Goal: Transaction & Acquisition: Obtain resource

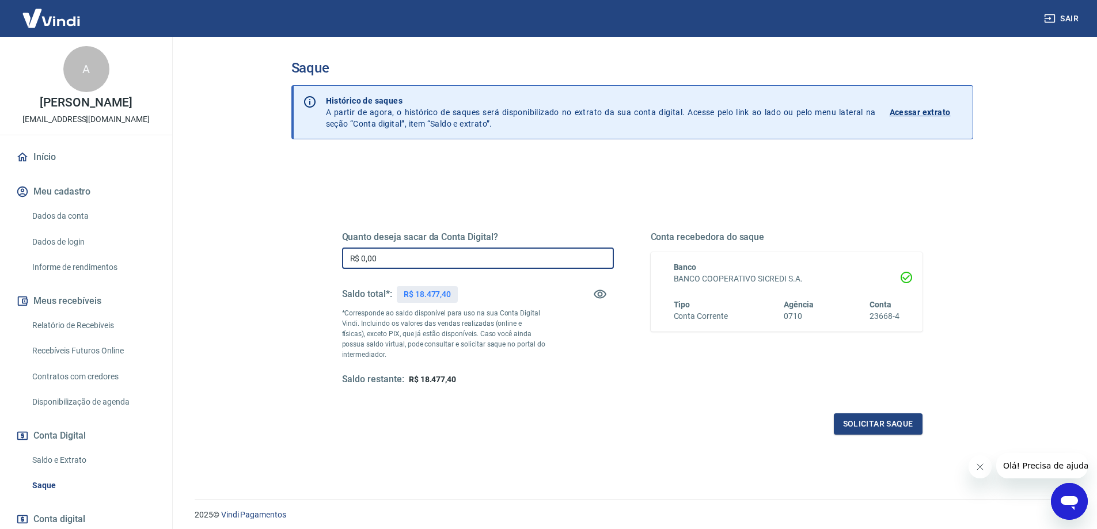
click at [435, 261] on input "R$ 0,00" at bounding box center [478, 258] width 272 height 21
type input "R$ 13.477,40"
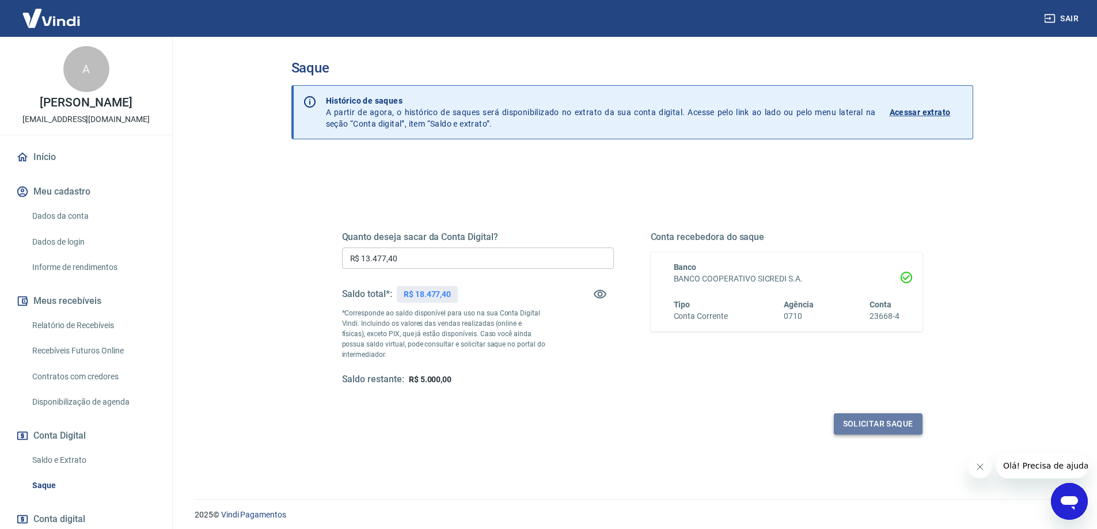
click at [865, 430] on button "Solicitar saque" at bounding box center [878, 424] width 89 height 21
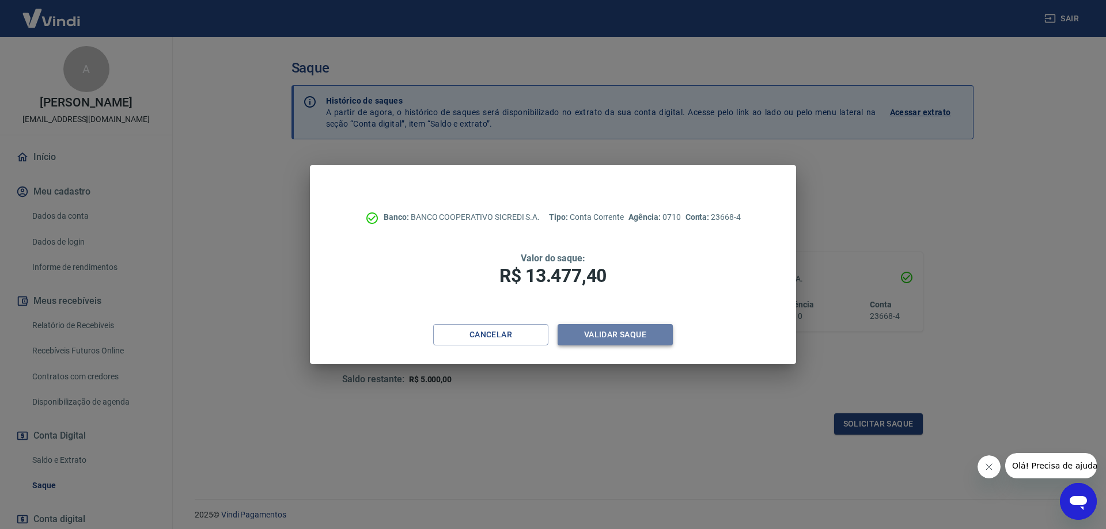
click at [615, 338] on button "Validar saque" at bounding box center [615, 334] width 115 height 21
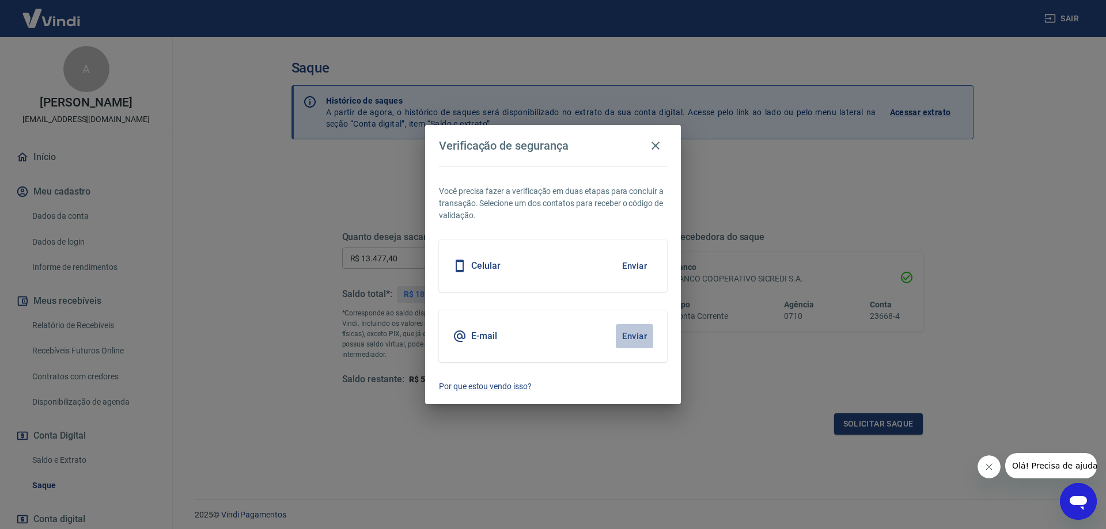
click at [633, 335] on button "Enviar" at bounding box center [634, 336] width 37 height 24
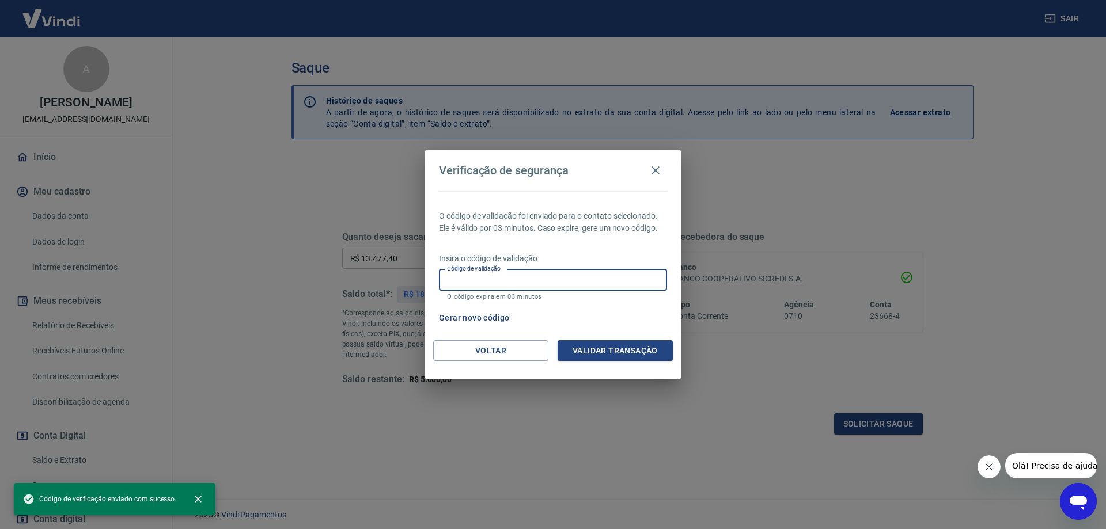
click at [512, 277] on input "Código de validação" at bounding box center [553, 280] width 228 height 21
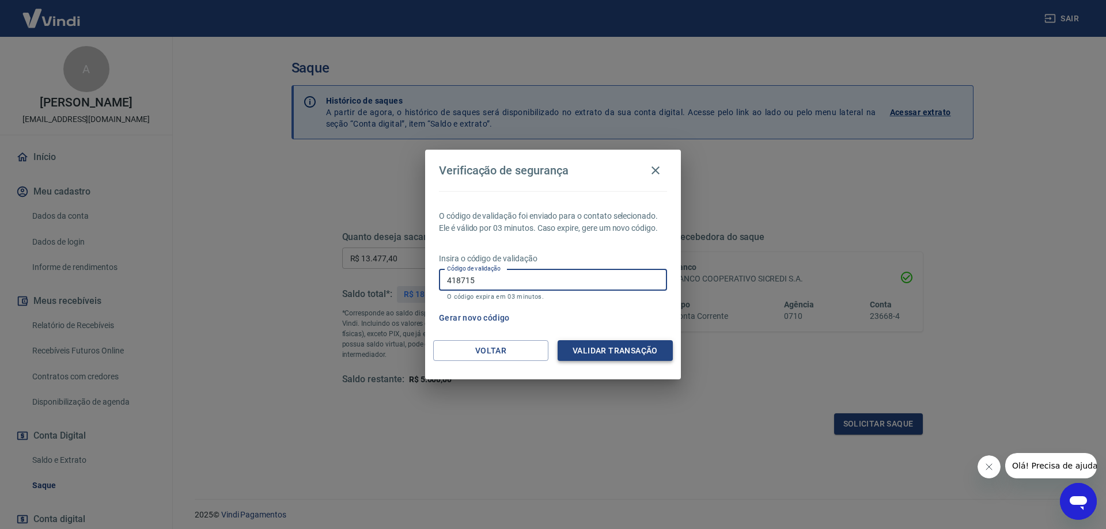
type input "418715"
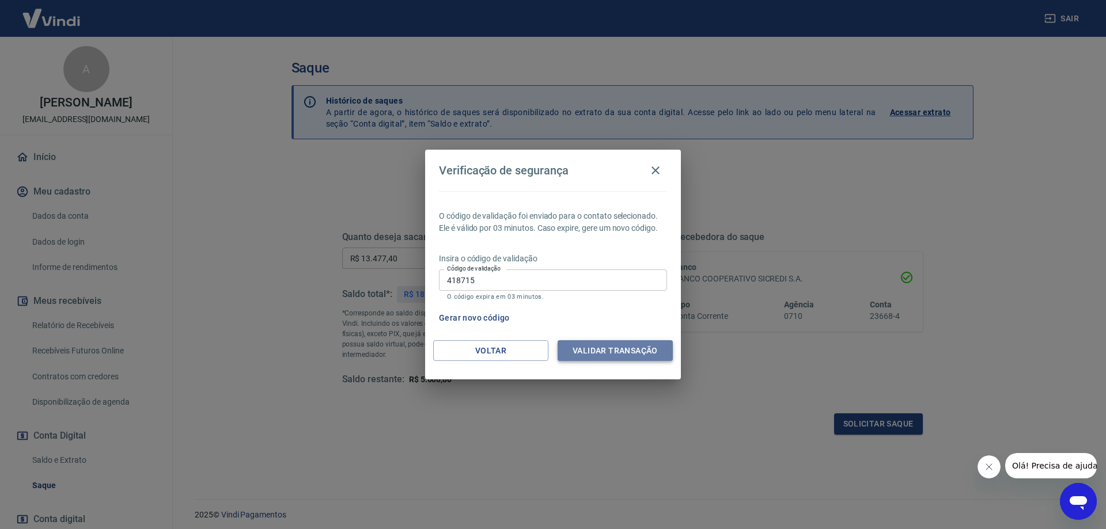
click at [599, 352] on button "Validar transação" at bounding box center [615, 350] width 115 height 21
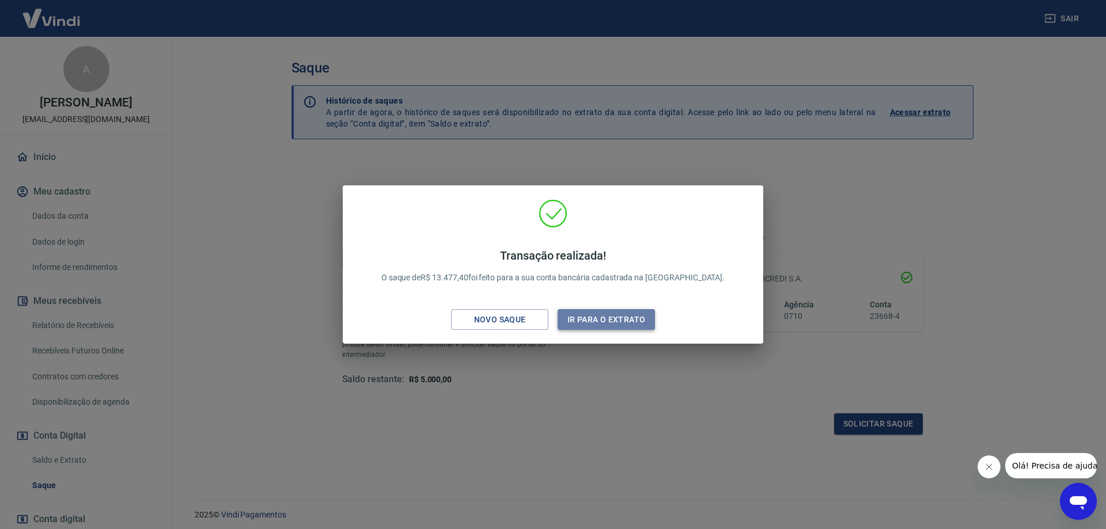
click at [621, 325] on button "Ir para o extrato" at bounding box center [606, 319] width 97 height 21
